Goal: Task Accomplishment & Management: Manage account settings

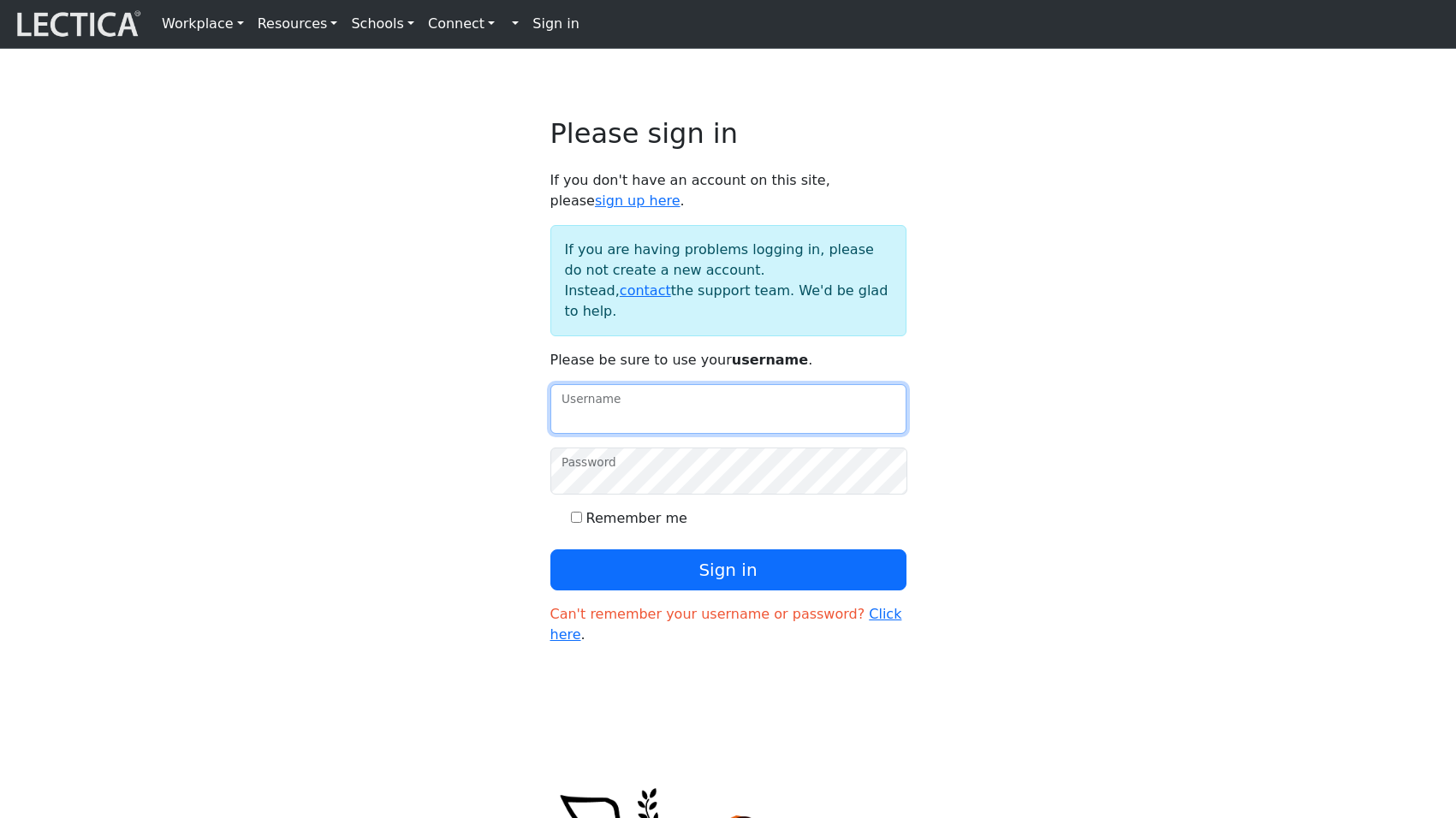
click at [645, 385] on input "Username" at bounding box center [728, 409] width 356 height 50
click at [642, 385] on input "Username" at bounding box center [728, 409] width 356 height 50
type input "mindlog_5th"
click at [550, 550] on button "Sign in" at bounding box center [728, 570] width 356 height 41
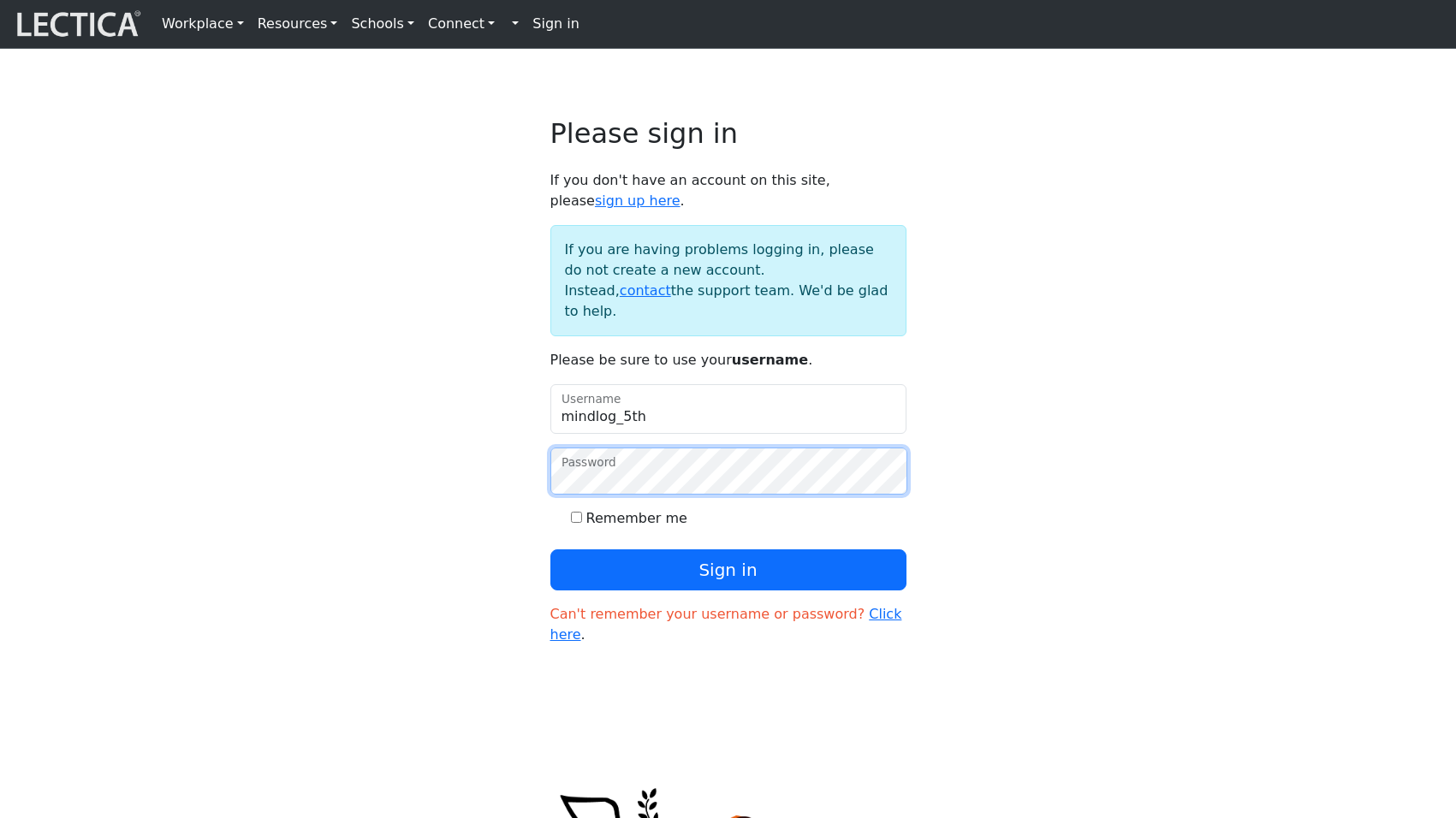
click at [550, 550] on button "Sign in" at bounding box center [728, 570] width 356 height 41
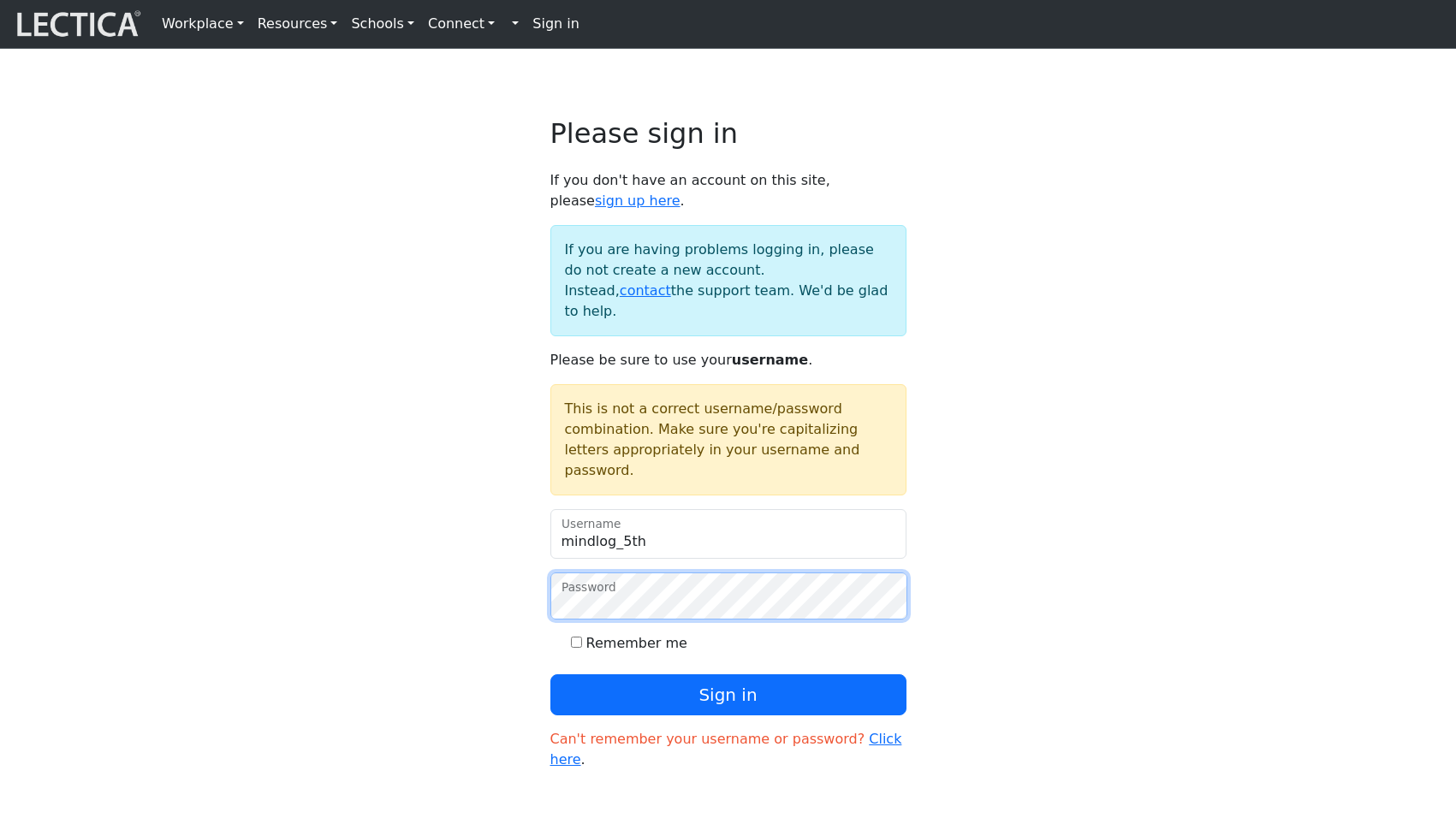
click at [550, 674] on button "Sign in" at bounding box center [728, 694] width 356 height 41
click at [576, 636] on input "Remember me" at bounding box center [577, 642] width 11 height 11
checkbox input "true"
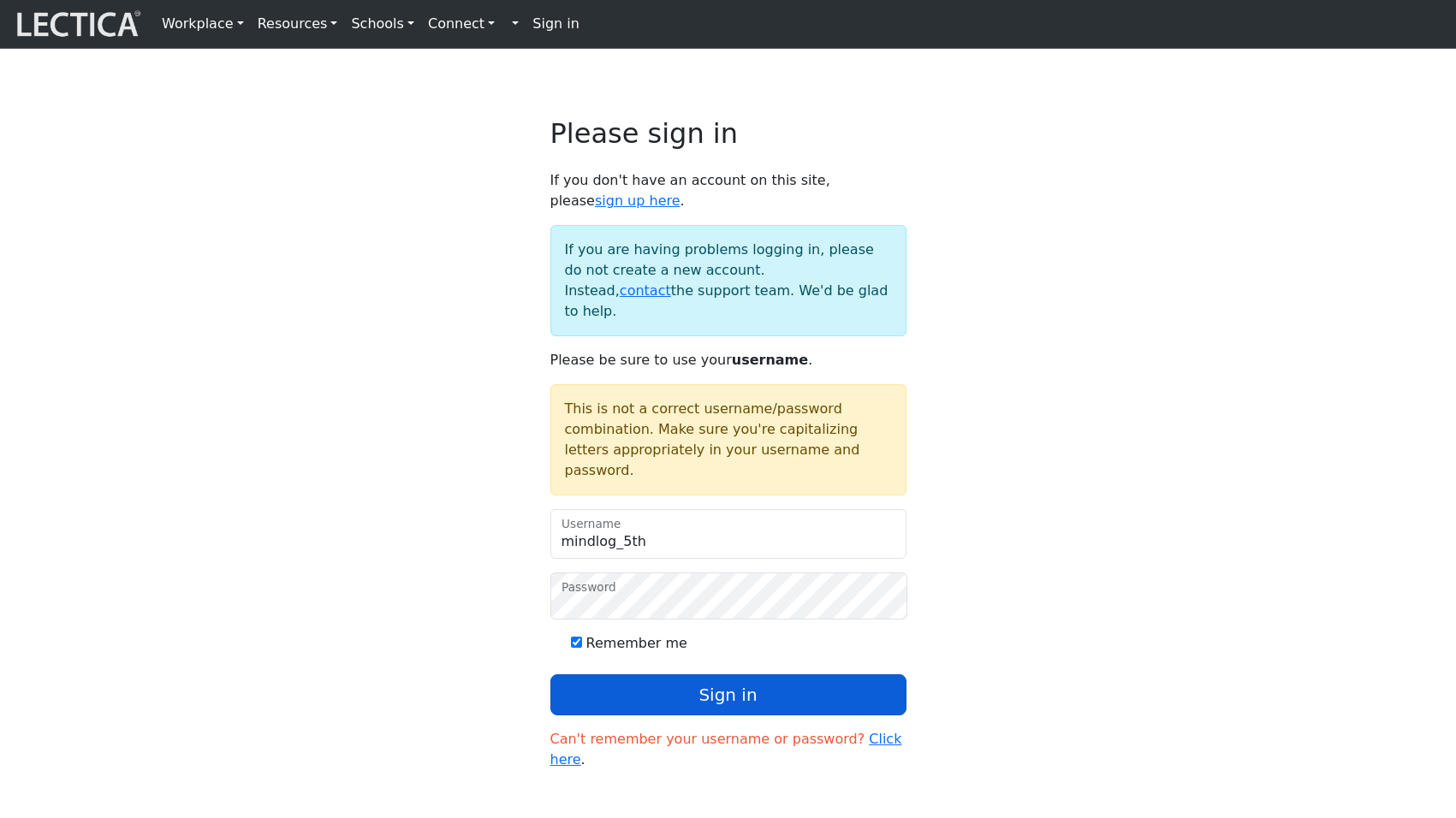
click at [686, 674] on button "Sign in" at bounding box center [728, 694] width 356 height 41
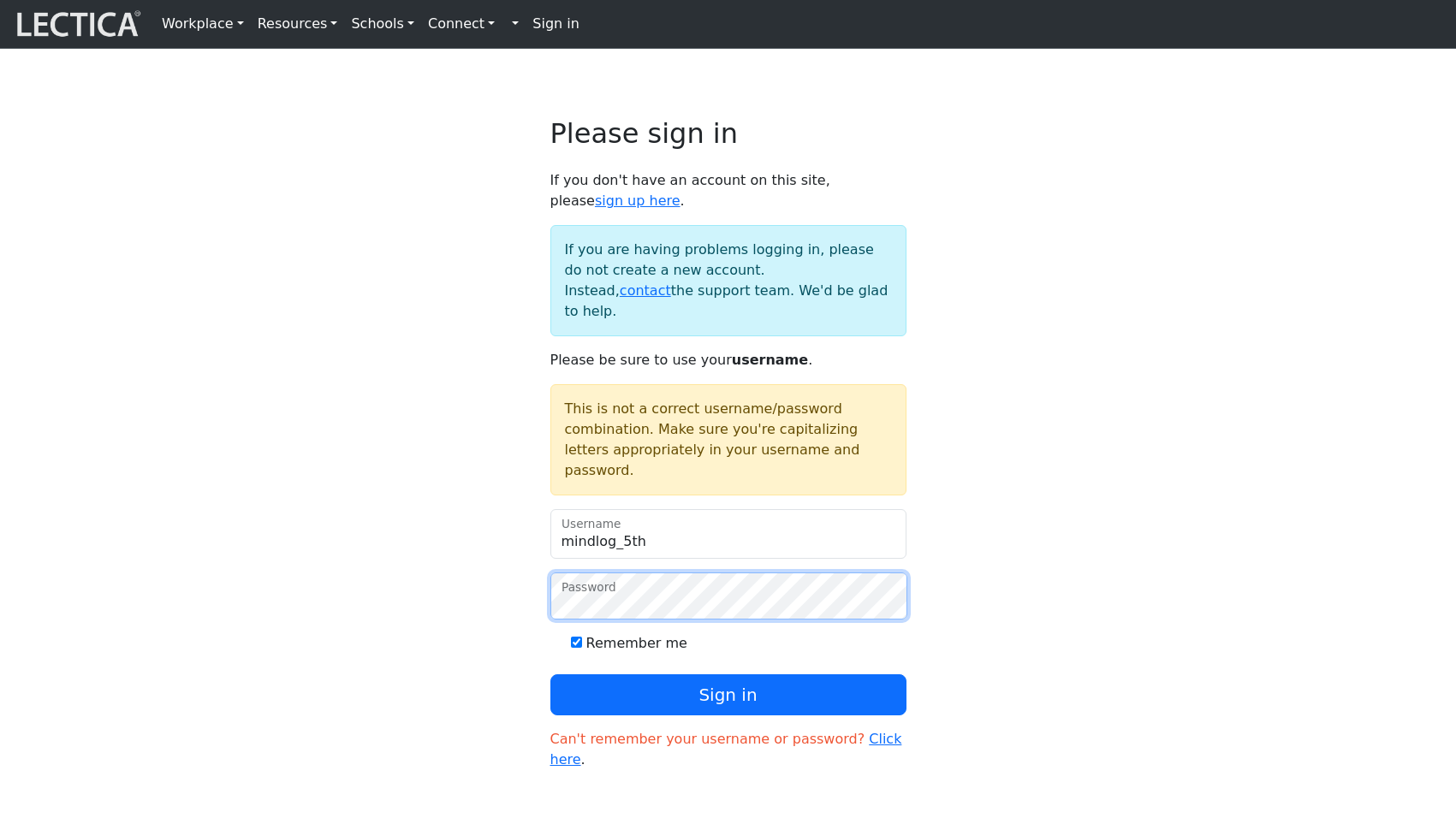
click at [550, 674] on button "Sign in" at bounding box center [728, 694] width 356 height 41
drag, startPoint x: 977, startPoint y: 557, endPoint x: 1079, endPoint y: 539, distance: 103.6
click at [992, 556] on div "Please sign in If you don't have an account on this site, please sign up here .…" at bounding box center [728, 450] width 1129 height 667
click at [855, 730] on link "Click here" at bounding box center [725, 749] width 352 height 37
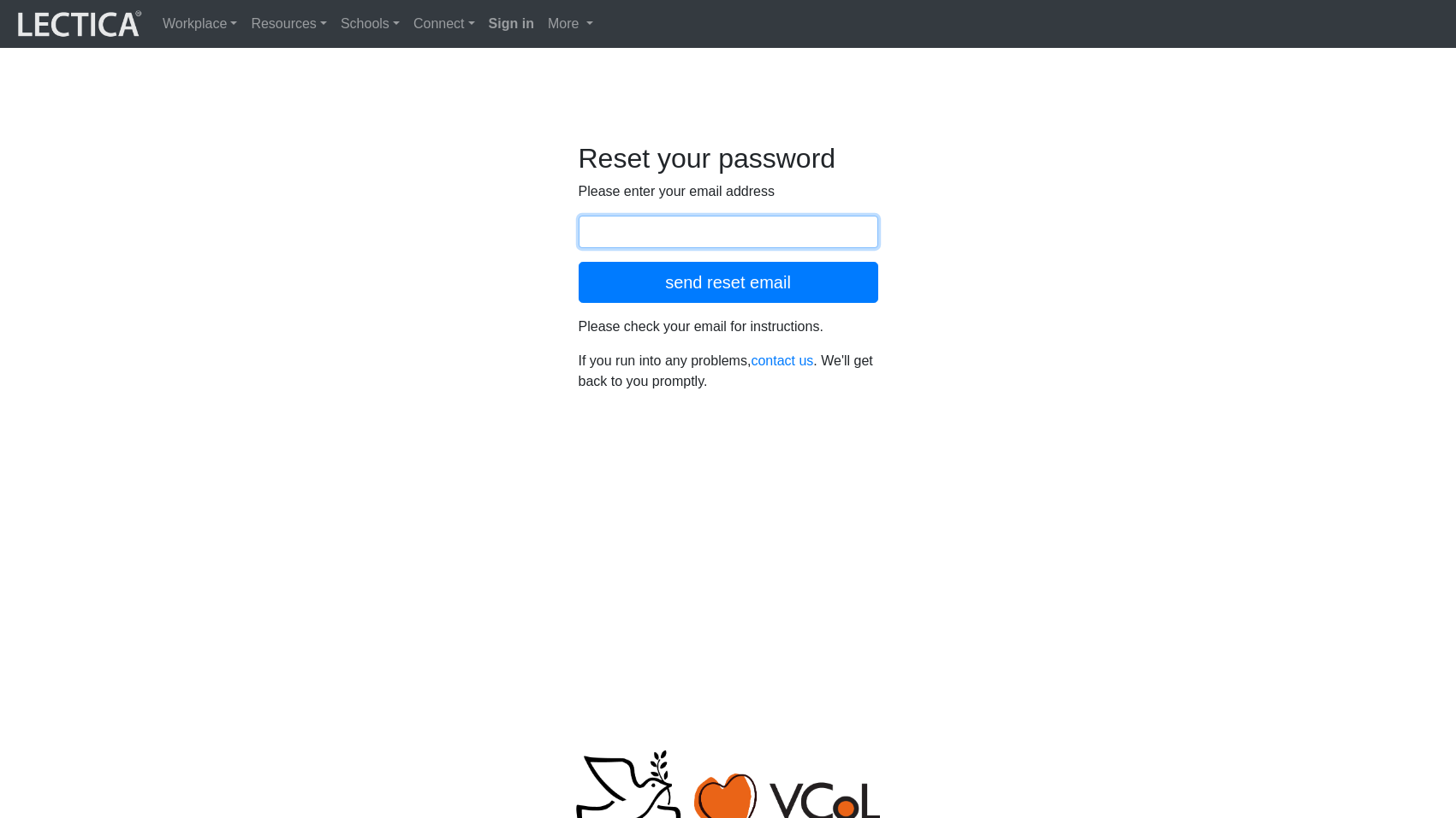
click at [674, 216] on input "email" at bounding box center [728, 231] width 300 height 32
type input "[EMAIL_ADDRESS][DOMAIN_NAME]"
click at [579, 262] on button "send reset email" at bounding box center [728, 282] width 300 height 41
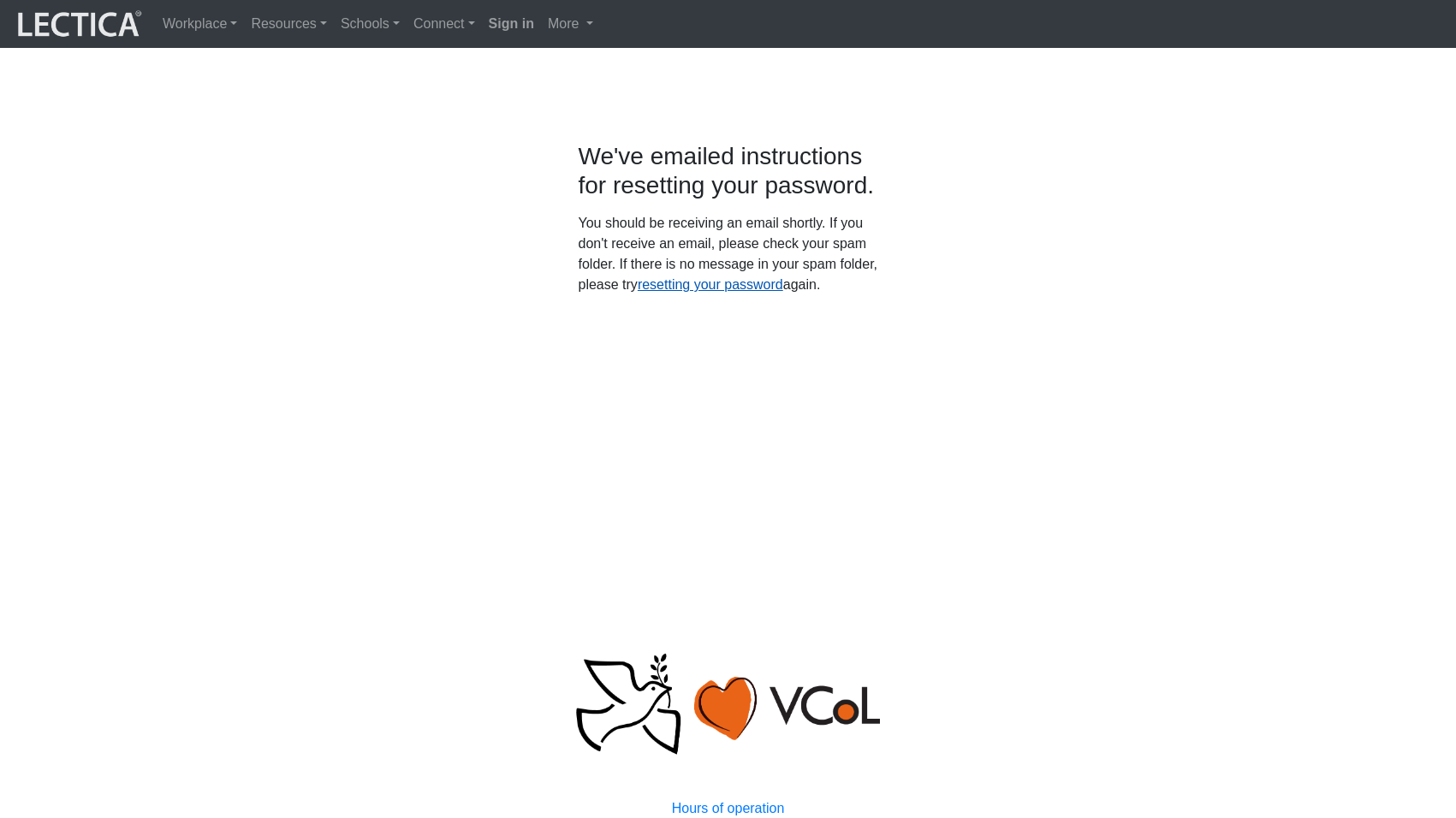
click at [783, 278] on link "resetting your password" at bounding box center [710, 285] width 146 height 15
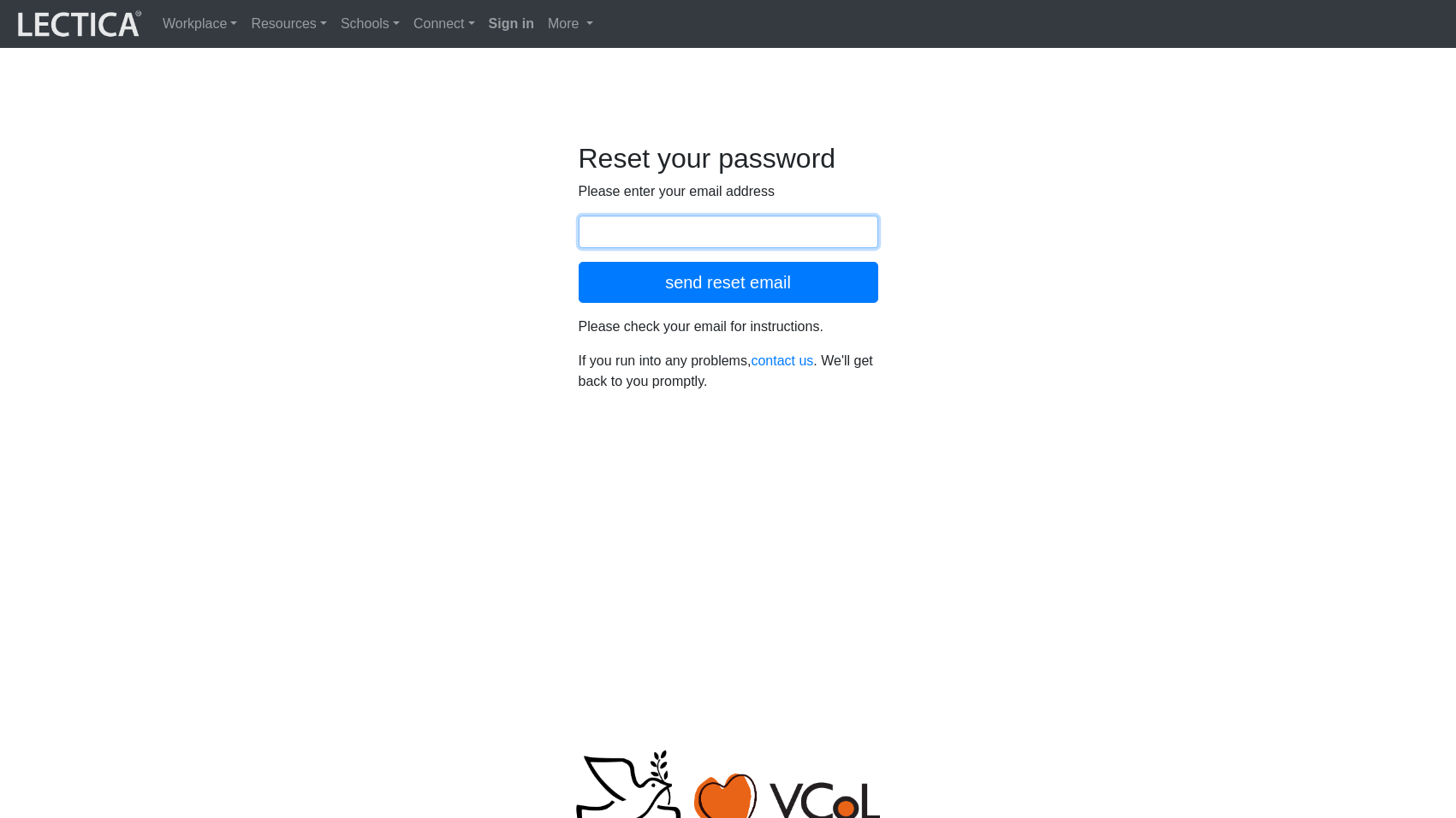
click at [631, 217] on input "email" at bounding box center [728, 231] width 300 height 32
type input "theod@comcast.net"
click at [1017, 301] on div "Reset your password Please enter your email address Email address theod@comcast…" at bounding box center [729, 274] width 976 height 264
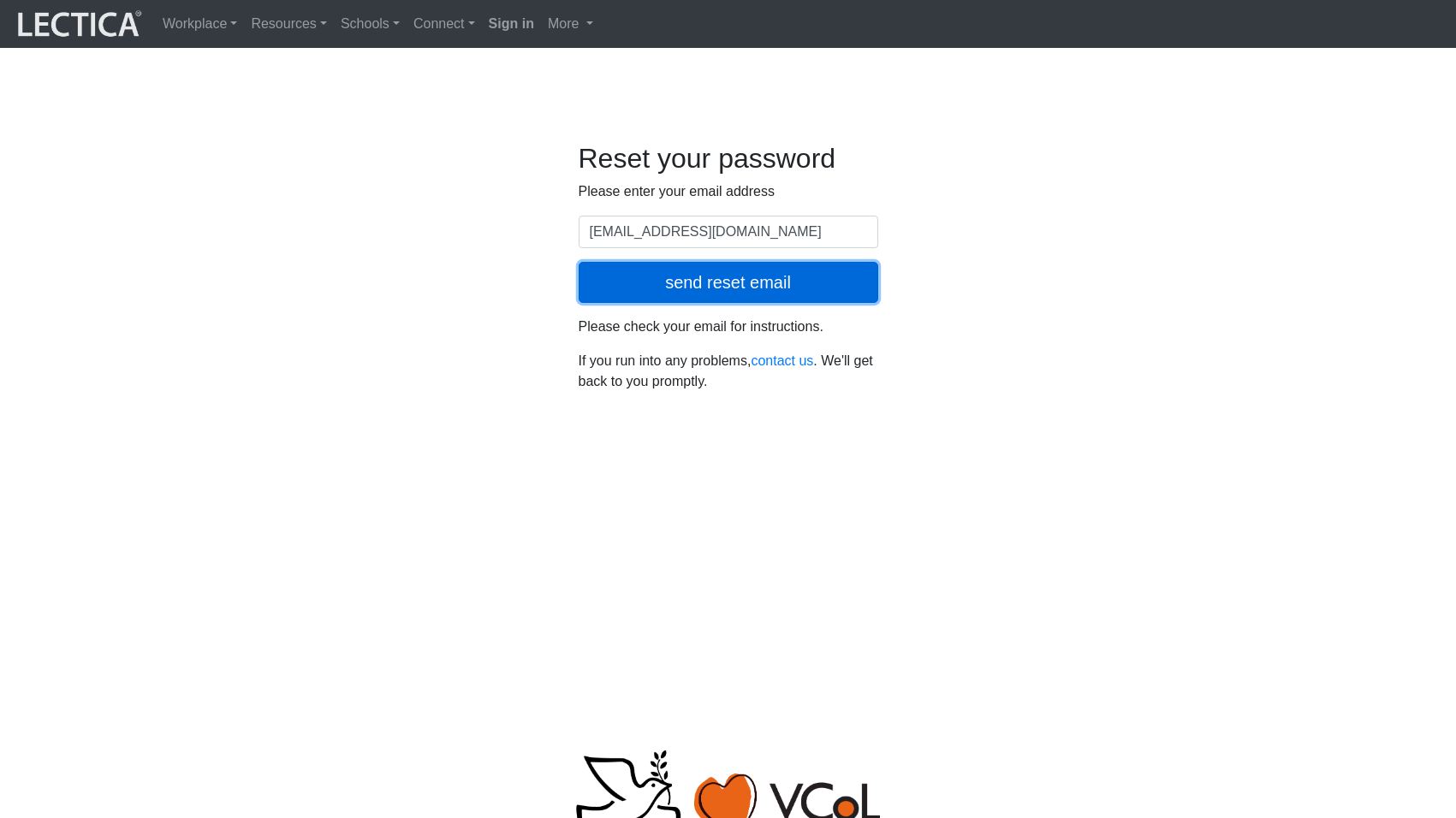
click at [726, 277] on button "send reset email" at bounding box center [728, 282] width 300 height 41
